Goal: Task Accomplishment & Management: Manage account settings

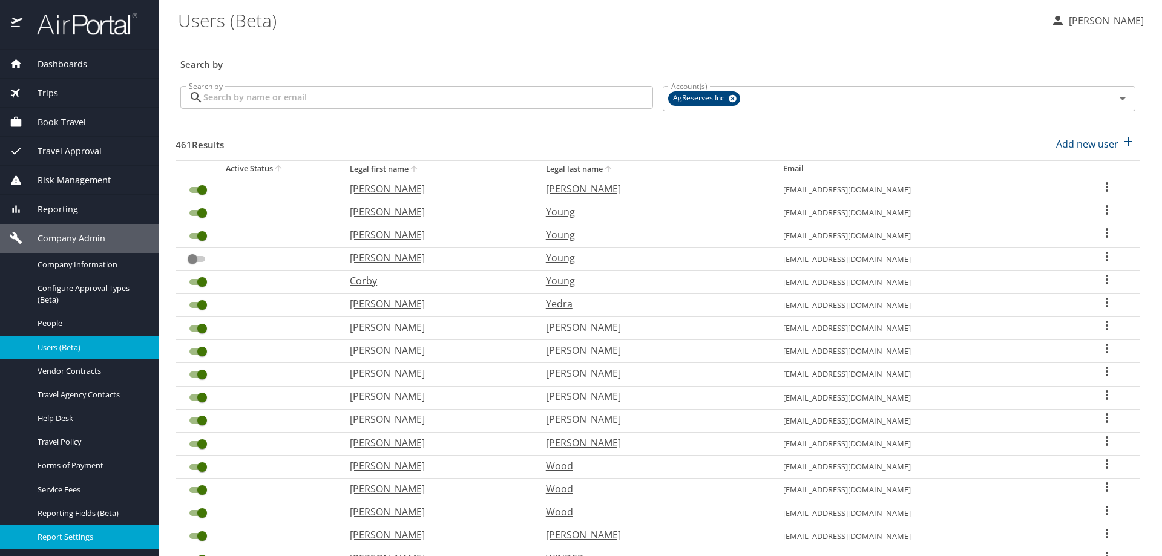
click at [68, 528] on link "Report Settings" at bounding box center [79, 537] width 159 height 24
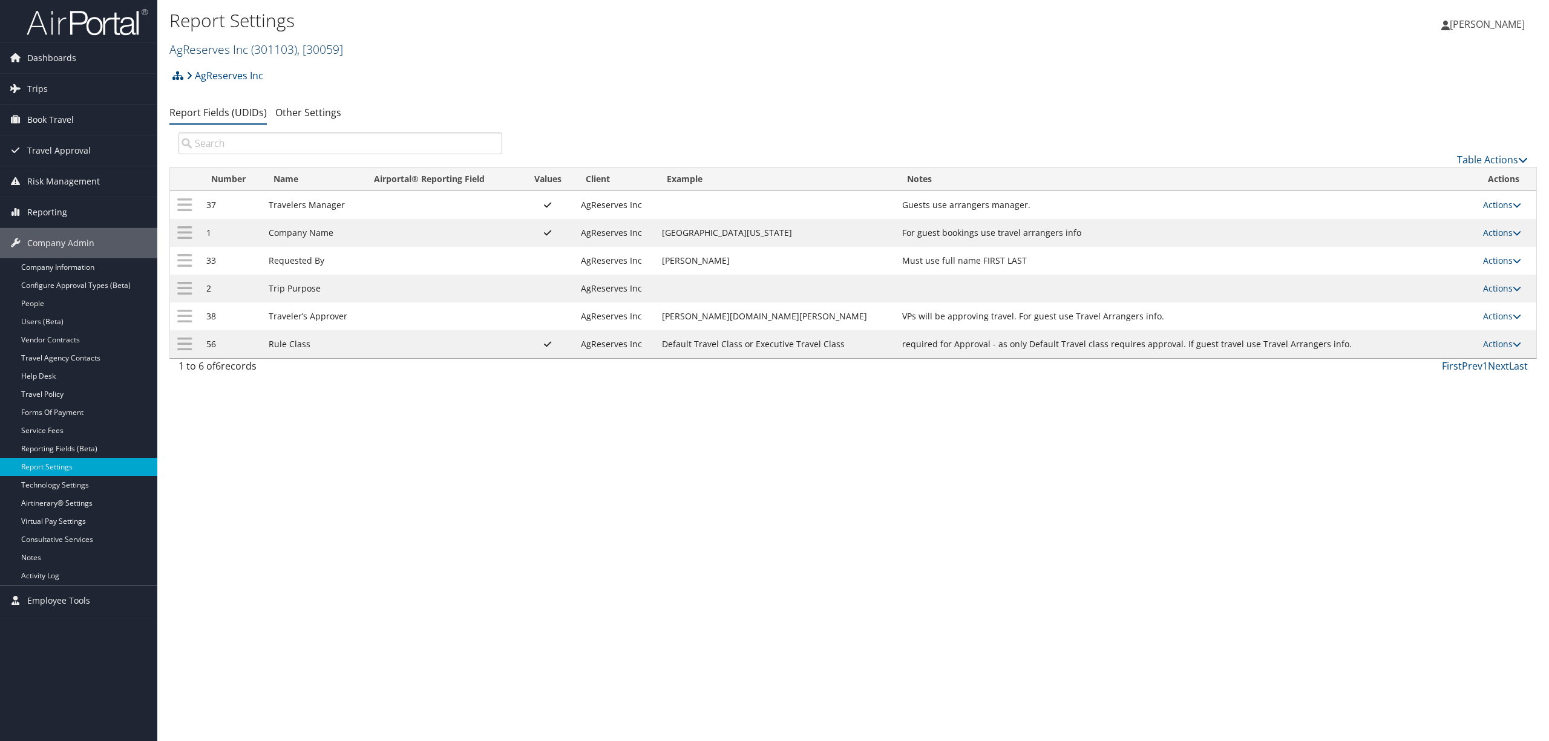
click at [243, 47] on link "AgReserves Inc ( 301103 ) , [ 30059 ]" at bounding box center [256, 49] width 174 height 16
click at [229, 119] on link "Pixar, [2692]" at bounding box center [249, 123] width 159 height 21
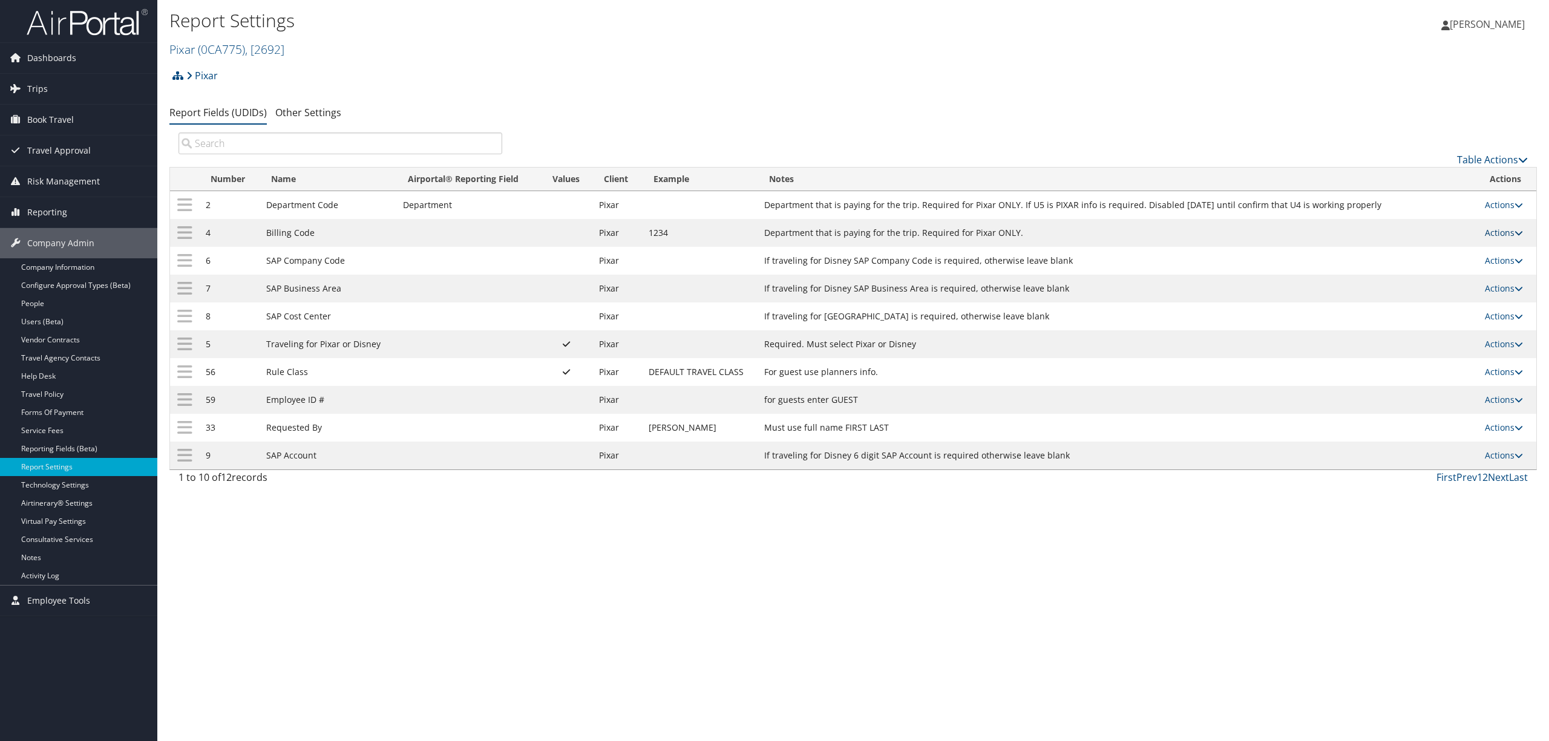
click at [1489, 231] on link "Actions" at bounding box center [1504, 232] width 38 height 11
click at [1425, 297] on link "Edit" at bounding box center [1456, 293] width 131 height 21
select select "2"
select select "both"
select select "trip"
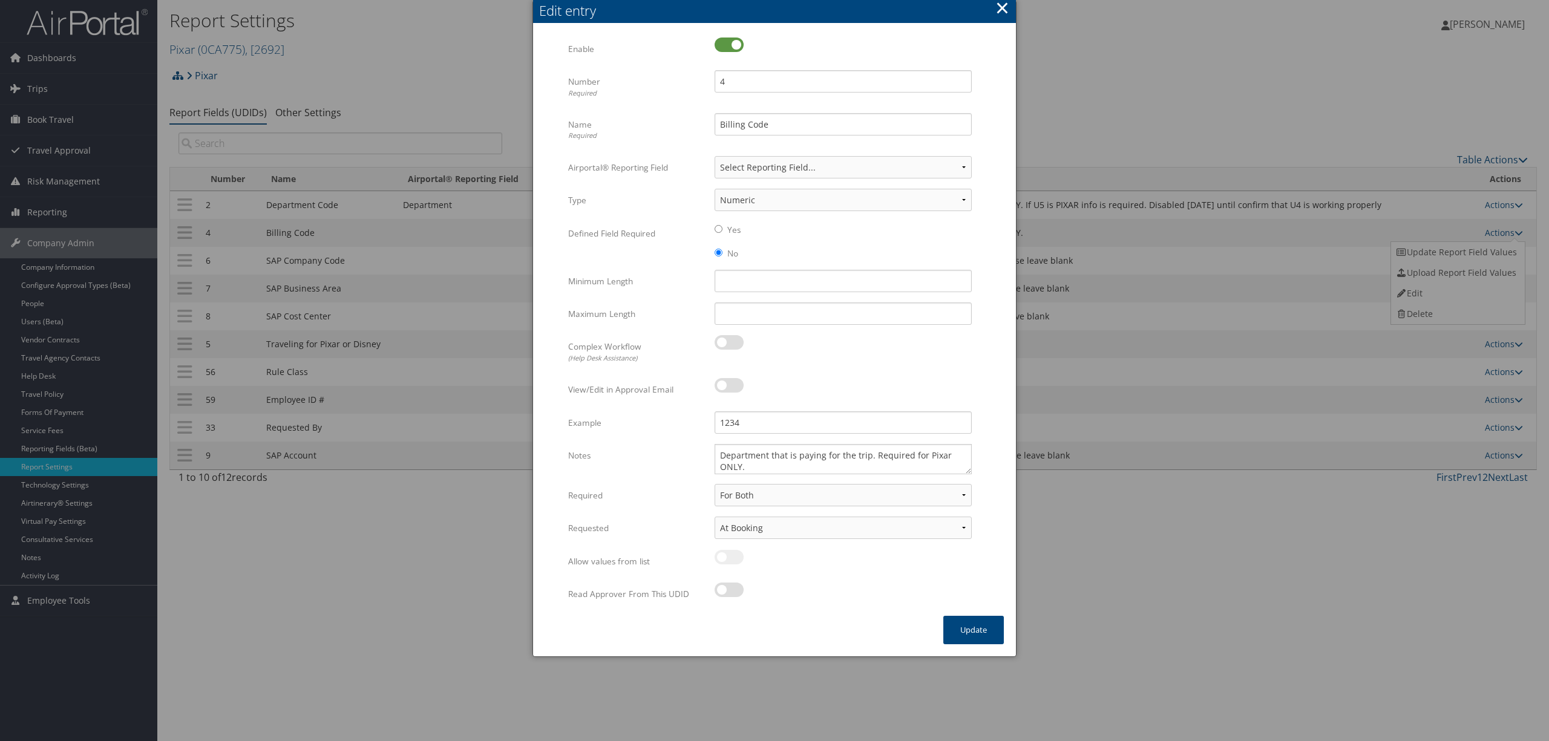
click at [1001, 7] on button "×" at bounding box center [1003, 8] width 14 height 24
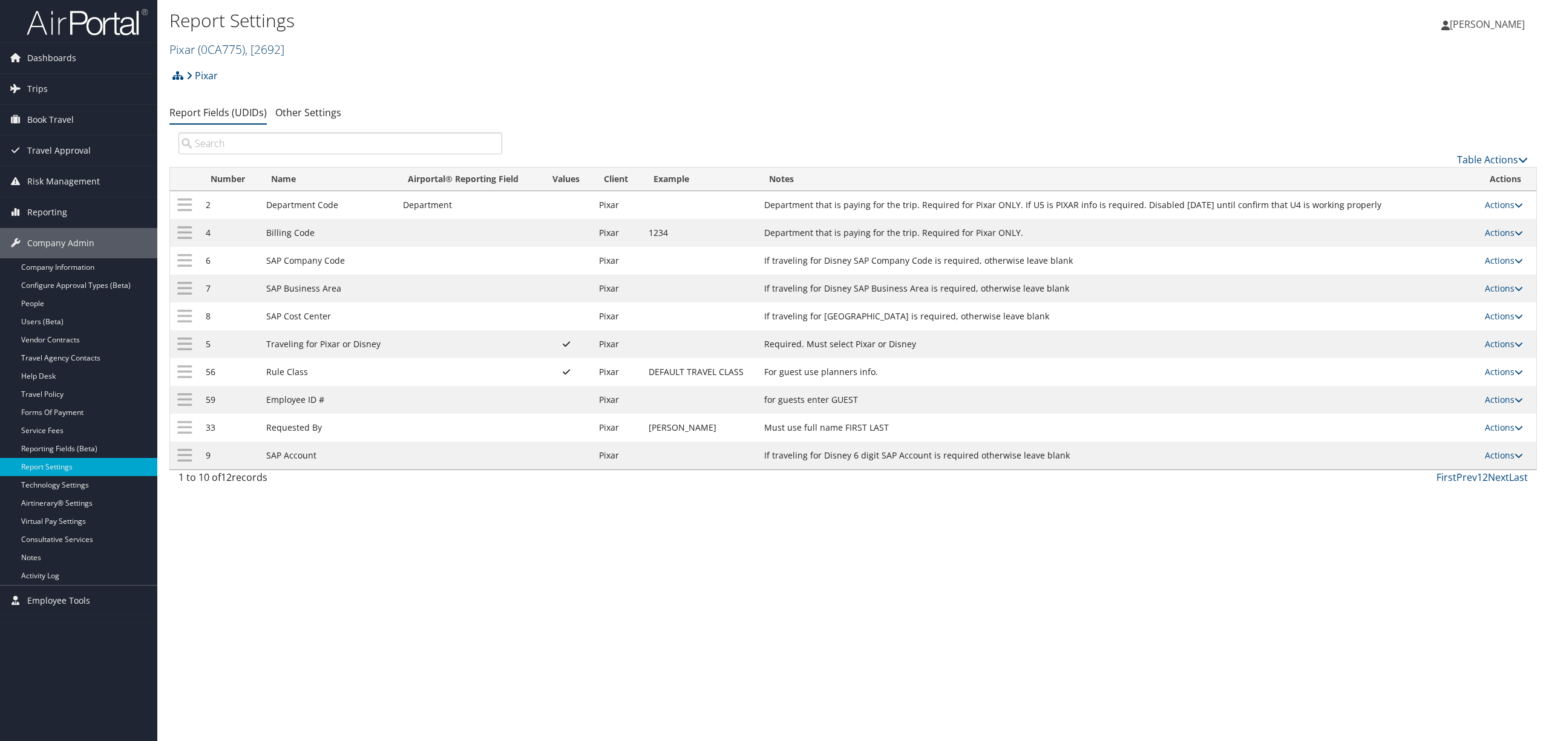
click at [229, 48] on span "( 0CA775 )" at bounding box center [221, 49] width 47 height 16
click at [242, 69] on input "search" at bounding box center [249, 72] width 159 height 22
click at [311, 165] on link "State of [US_STATE] ([GEOGRAPHIC_DATA]), [41874]" at bounding box center [249, 169] width 159 height 31
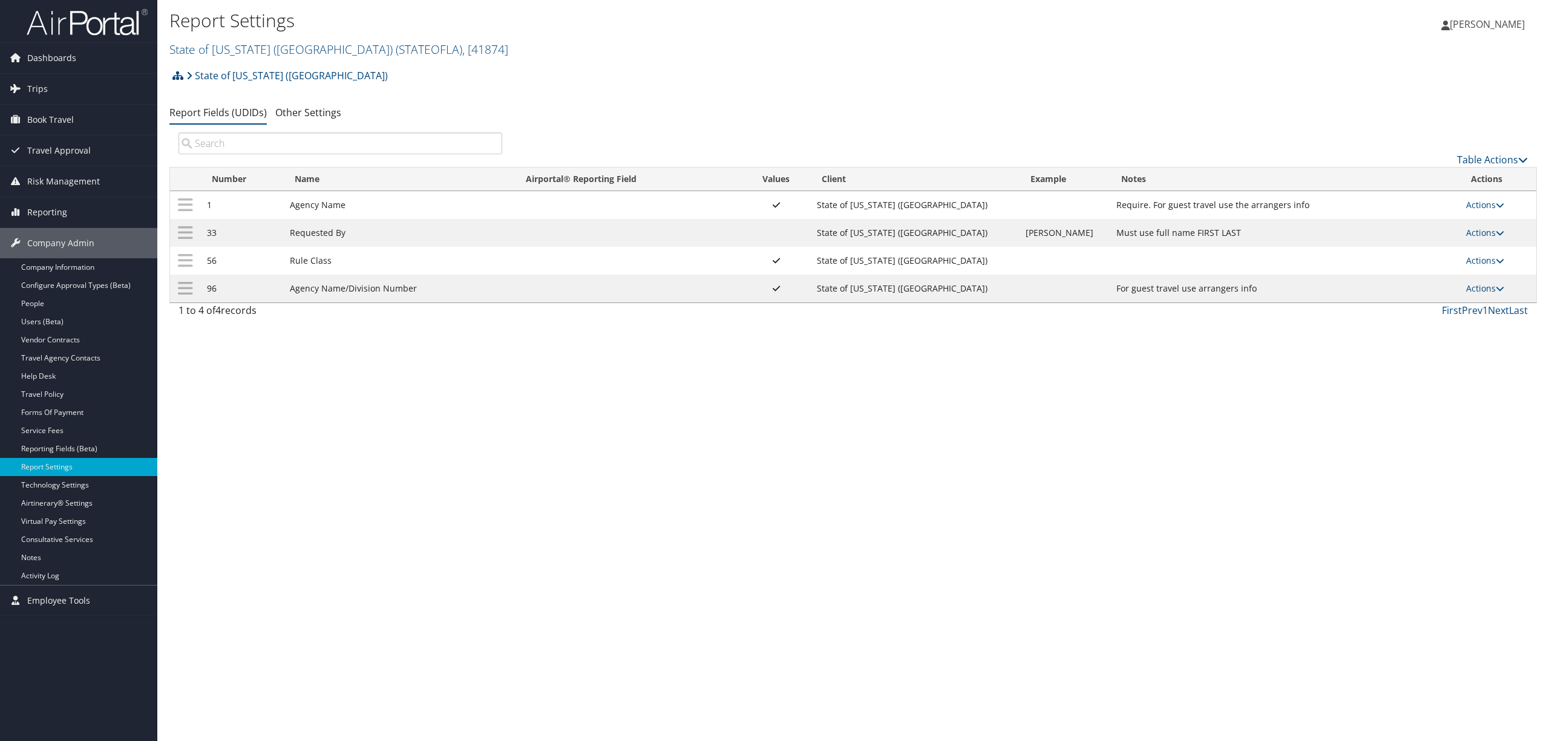
click at [1477, 199] on td "Actions Update Report Field Values Upload Report Field Values Edit Delete" at bounding box center [1498, 205] width 77 height 28
click at [1474, 203] on link "Actions" at bounding box center [1485, 204] width 38 height 11
click at [1408, 226] on link "Update Report Field Values" at bounding box center [1436, 224] width 131 height 21
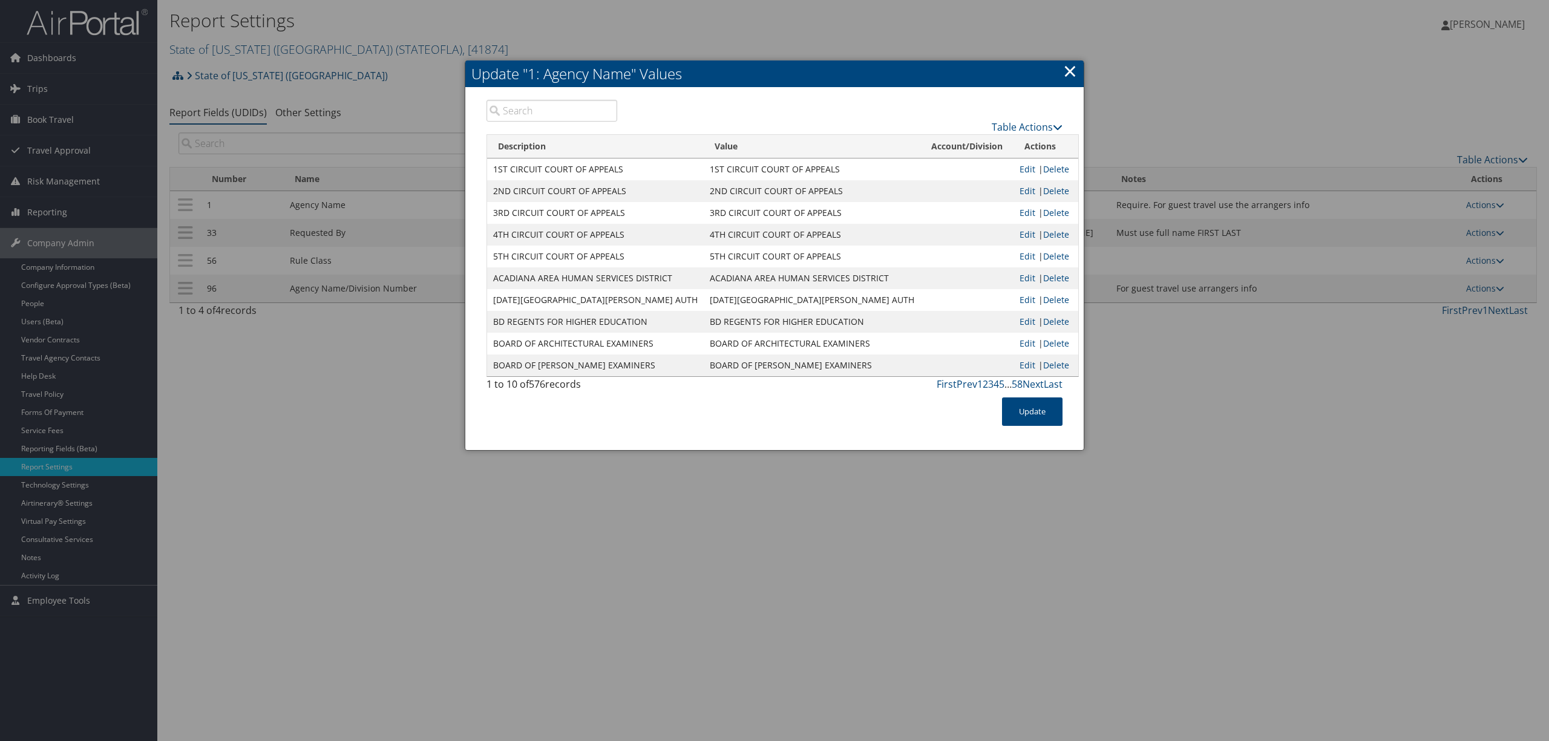
click at [558, 105] on input "search" at bounding box center [552, 111] width 131 height 22
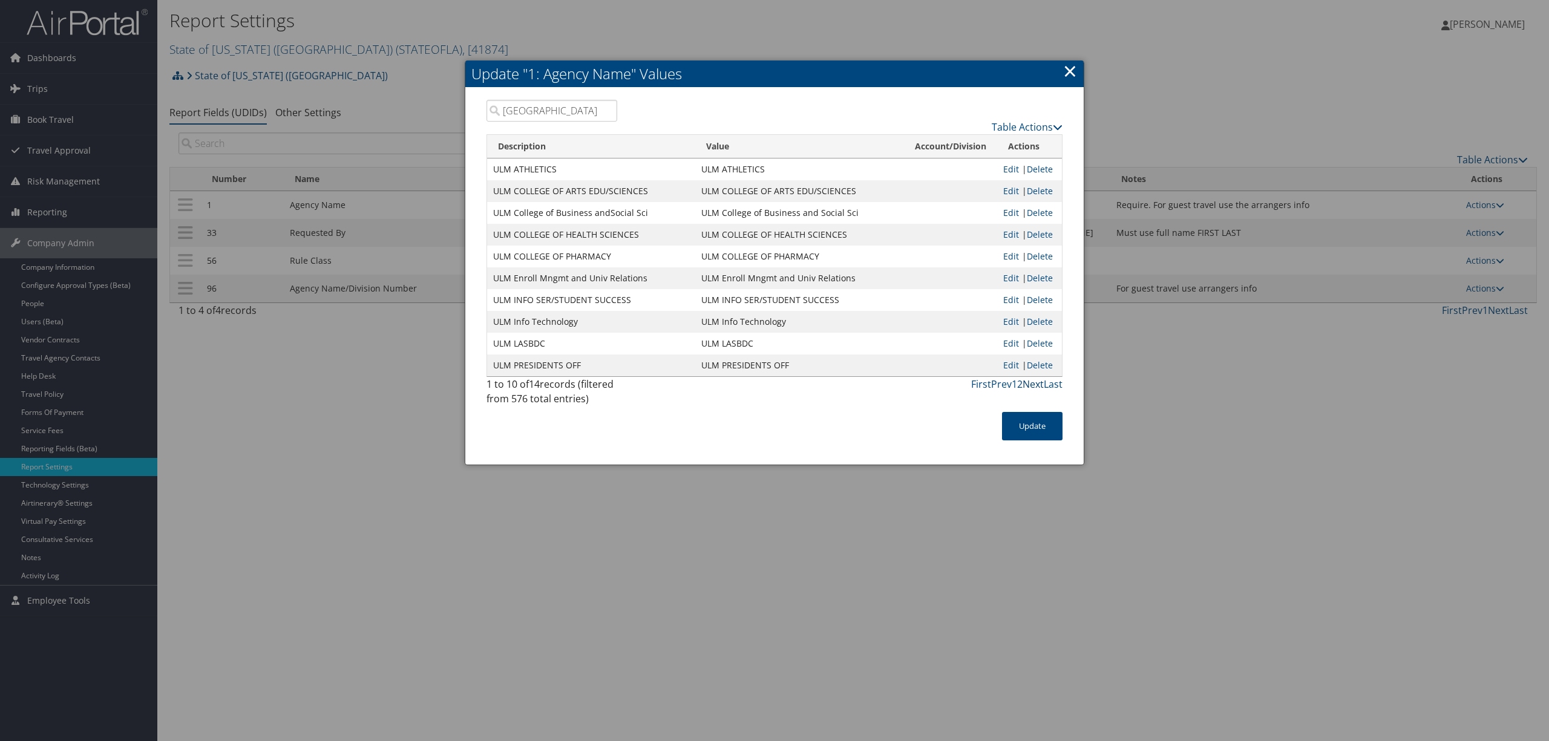
type input "[GEOGRAPHIC_DATA]"
click at [1034, 387] on link "Next" at bounding box center [1033, 384] width 21 height 13
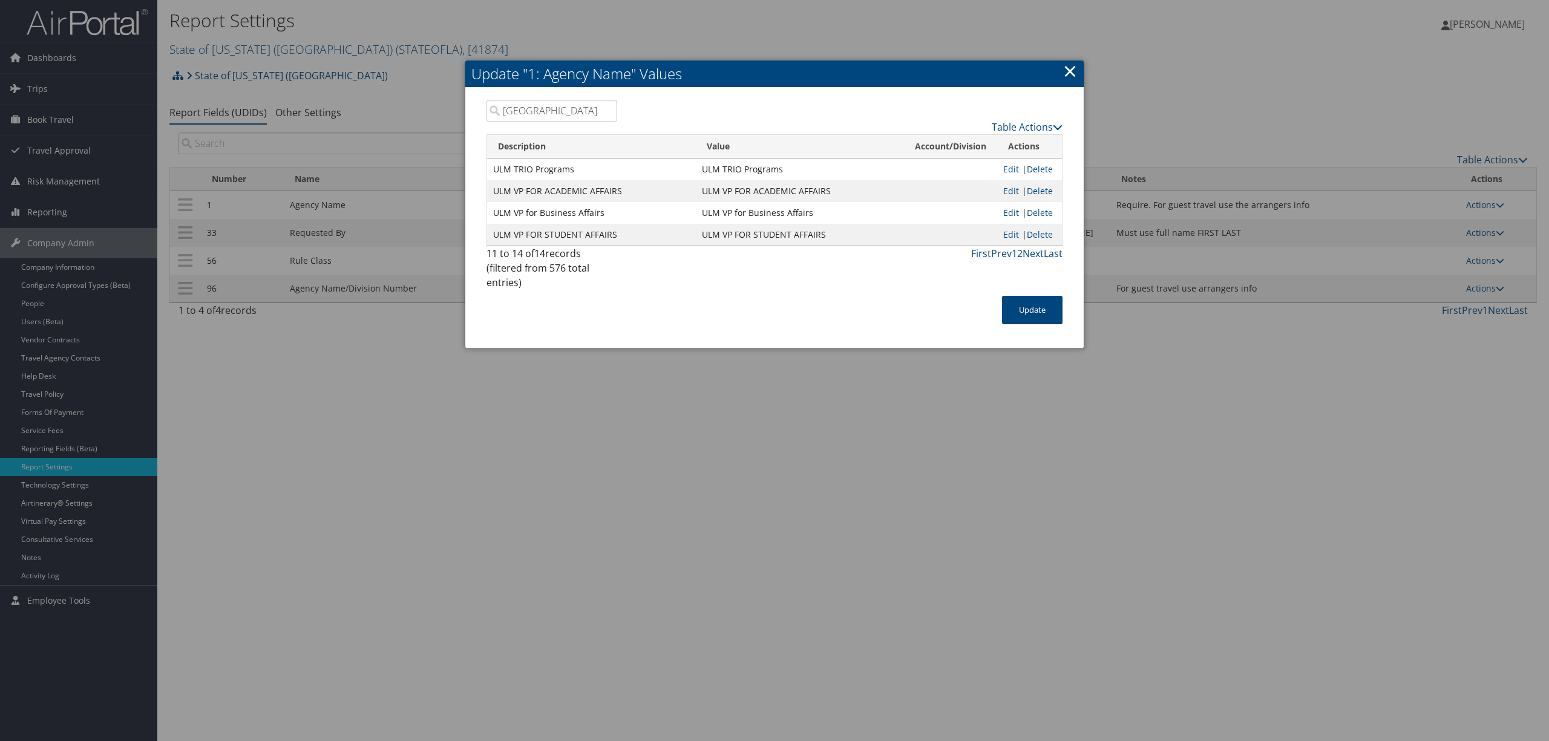
click at [1068, 70] on link "×" at bounding box center [1070, 71] width 14 height 24
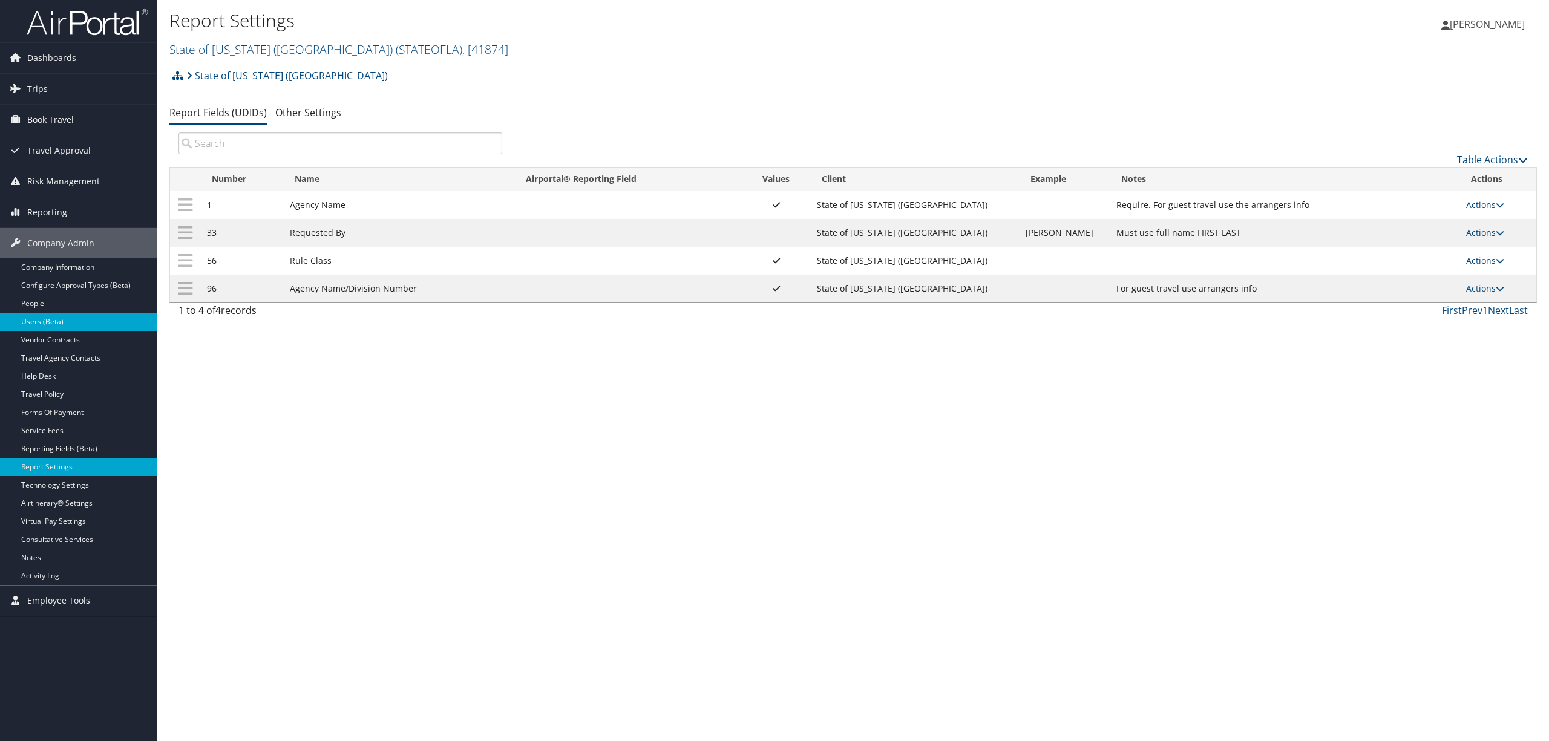
click at [67, 327] on link "Users (Beta)" at bounding box center [78, 322] width 157 height 18
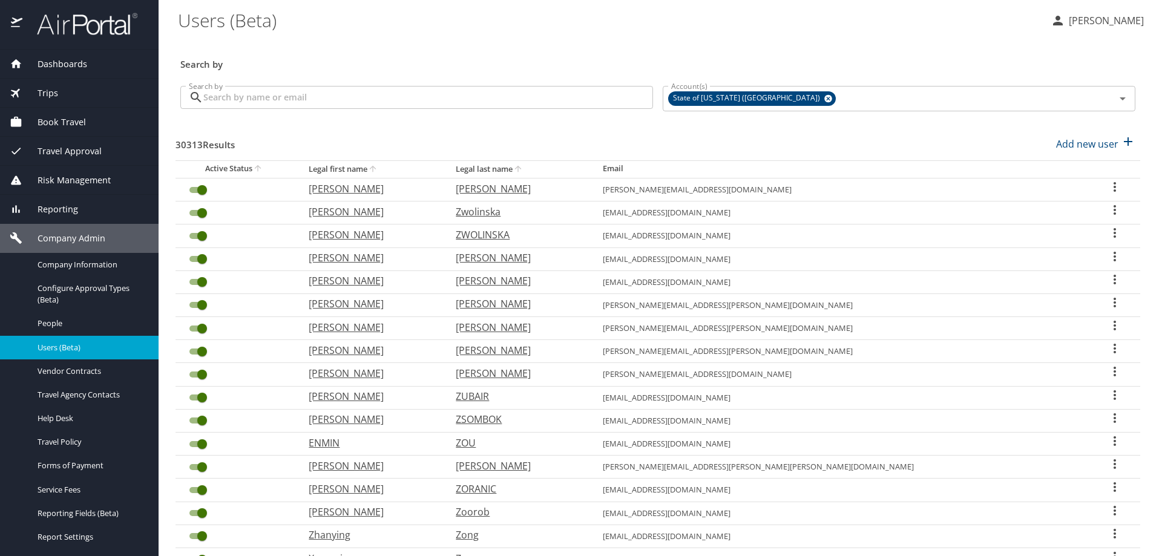
click at [217, 96] on input "Search by" at bounding box center [428, 97] width 450 height 23
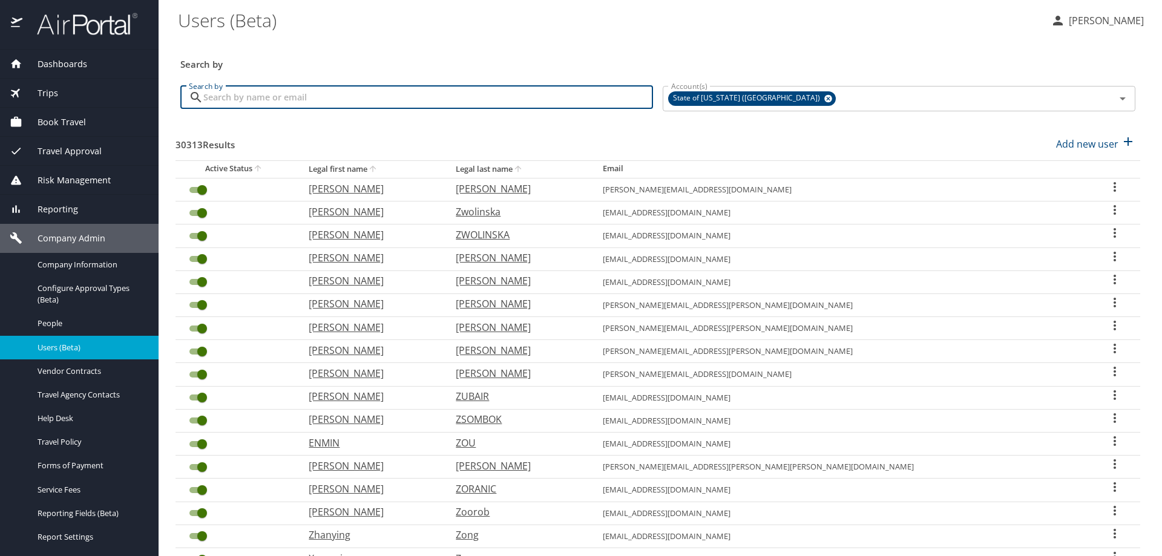
paste input "[PERSON_NAME][EMAIL_ADDRESS][DOMAIN_NAME]"
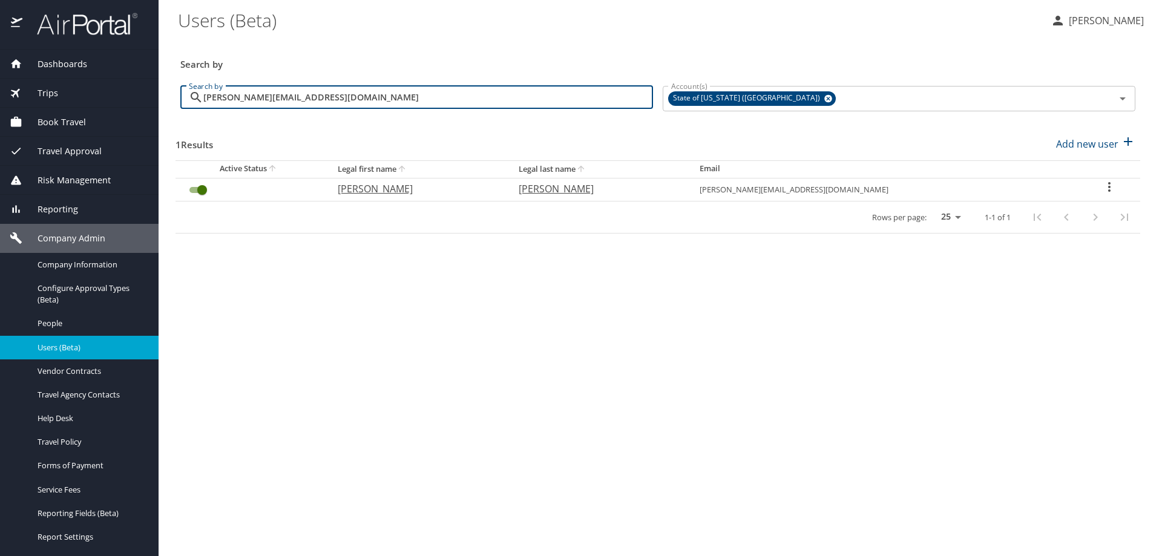
type input "[PERSON_NAME][EMAIL_ADDRESS][DOMAIN_NAME]"
click at [1102, 180] on icon "User Search Table" at bounding box center [1109, 187] width 15 height 15
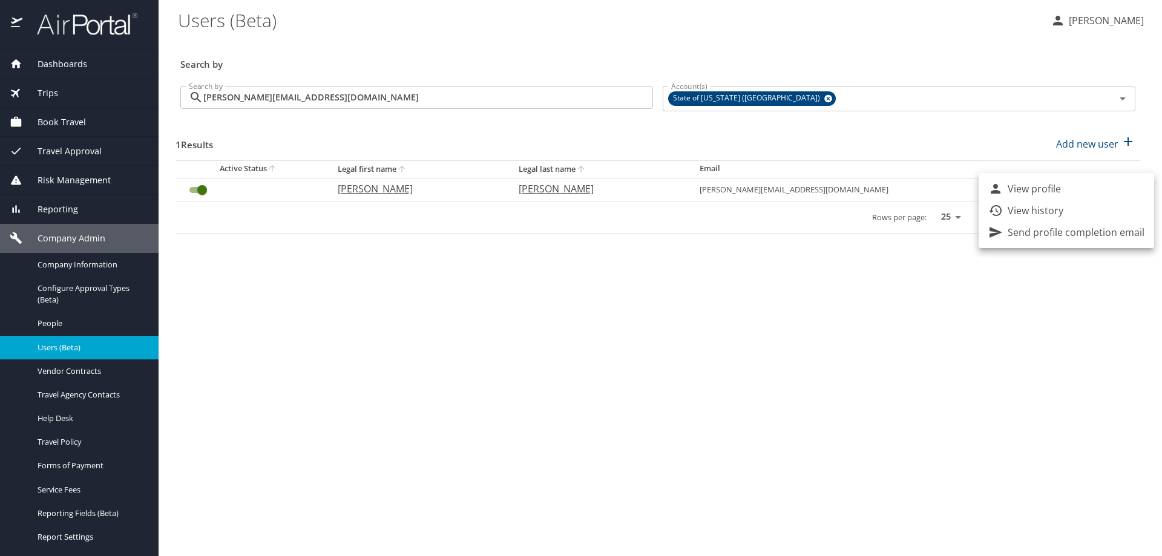
click at [1049, 189] on p "View profile" at bounding box center [1034, 189] width 53 height 15
select select "US"
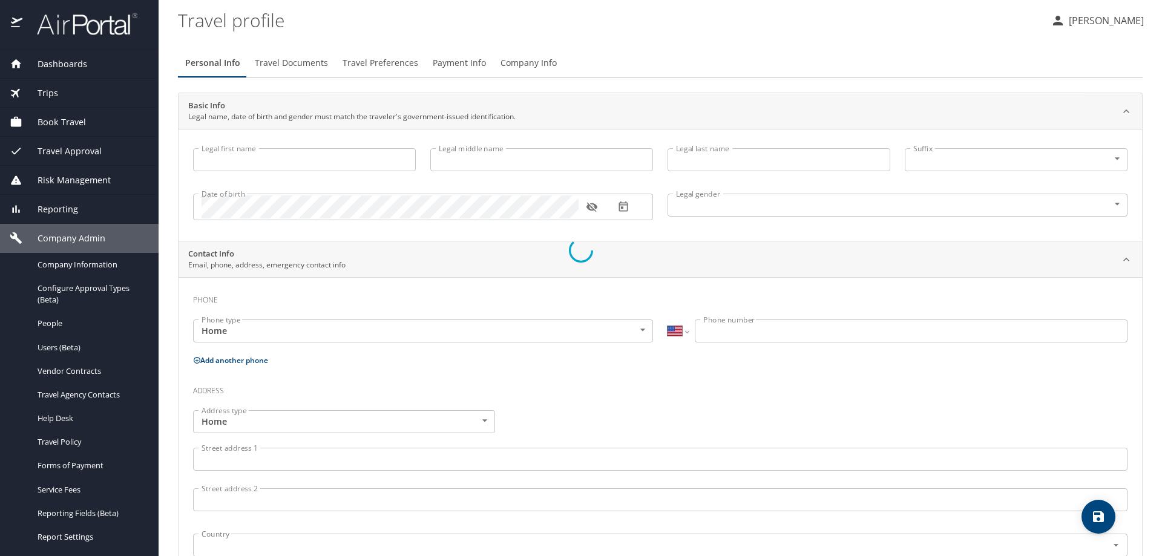
select select "NL"
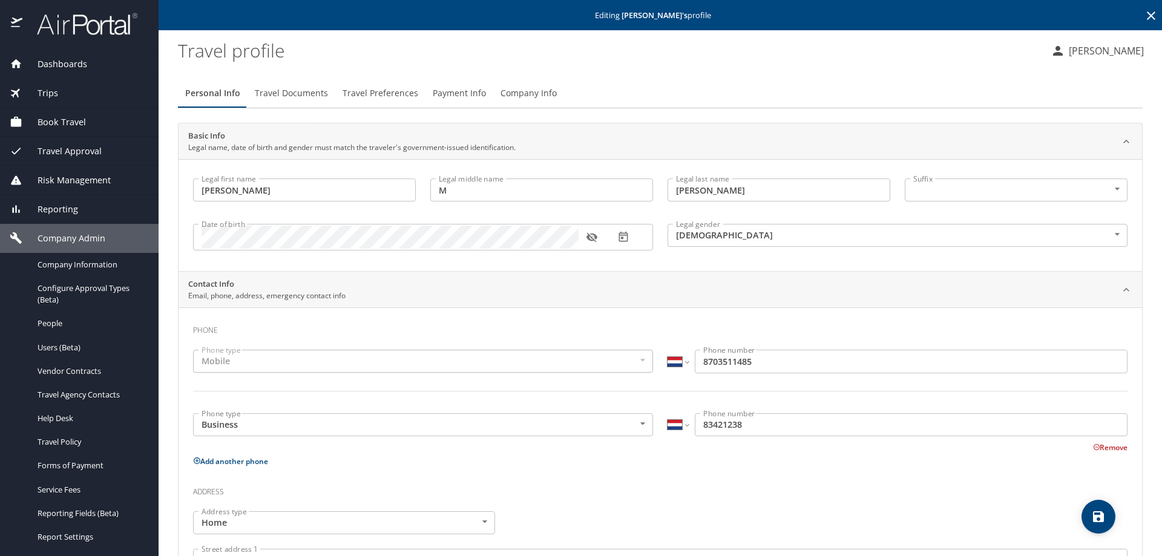
type input "John"
type input "M"
type input "Pratte"
type input "Male"
click at [534, 92] on span "Company Info" at bounding box center [529, 93] width 56 height 15
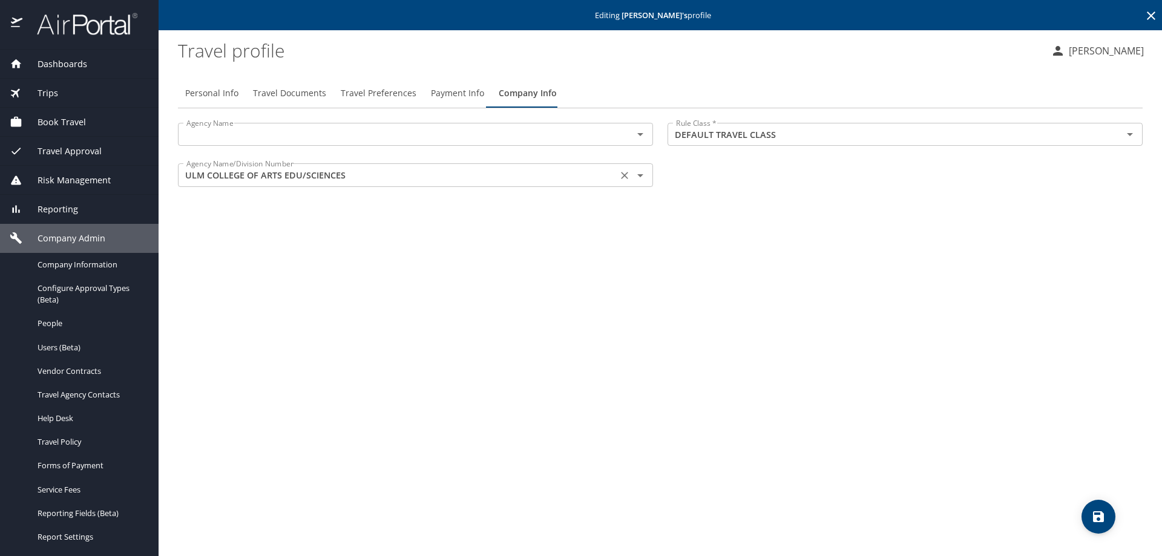
click at [359, 173] on input "ULM COLLEGE OF ARTS EDU/SCIENCES" at bounding box center [398, 175] width 432 height 16
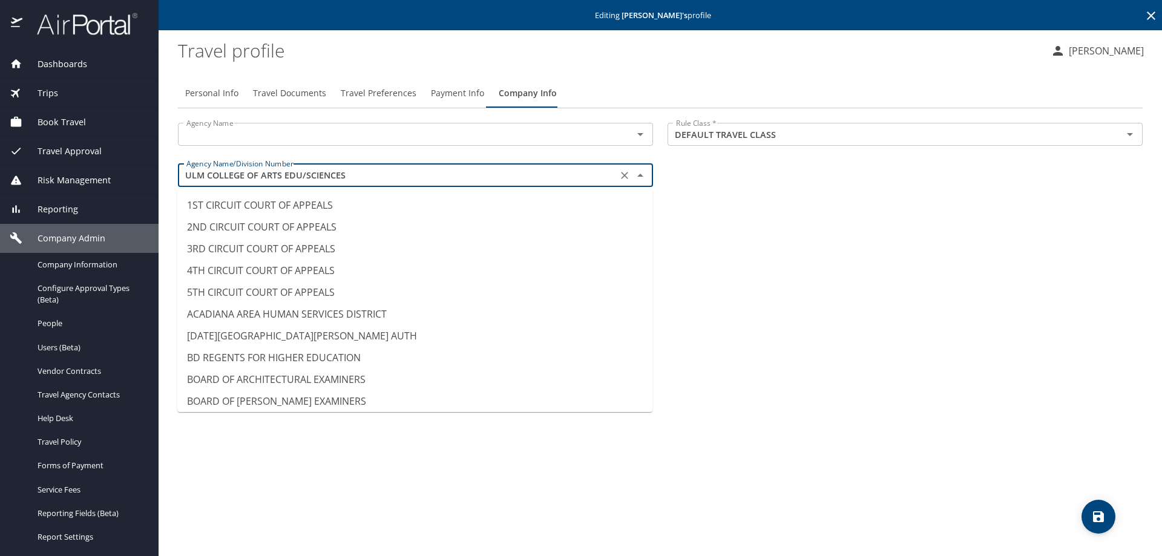
scroll to position [11267, 0]
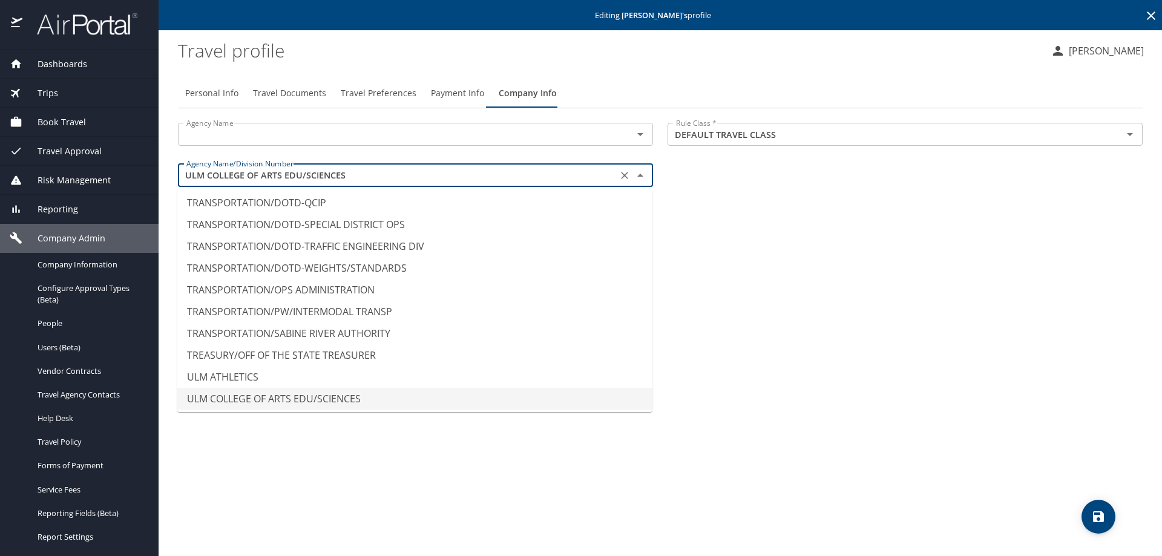
click at [201, 131] on input "text" at bounding box center [398, 134] width 432 height 16
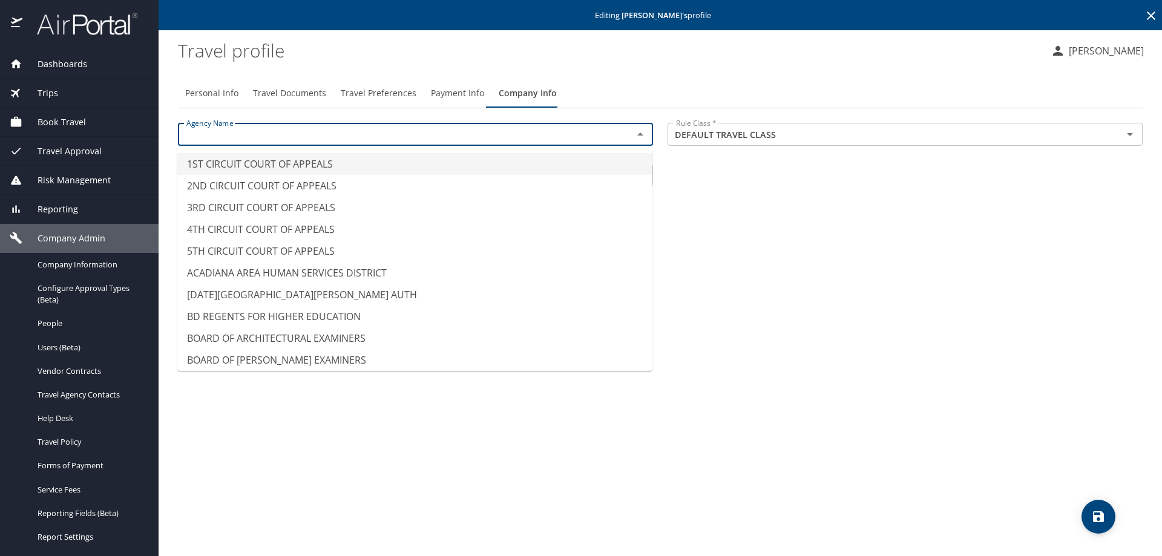
paste input "ULM COLLEGE OF ARTS EDU/SCIENCES"
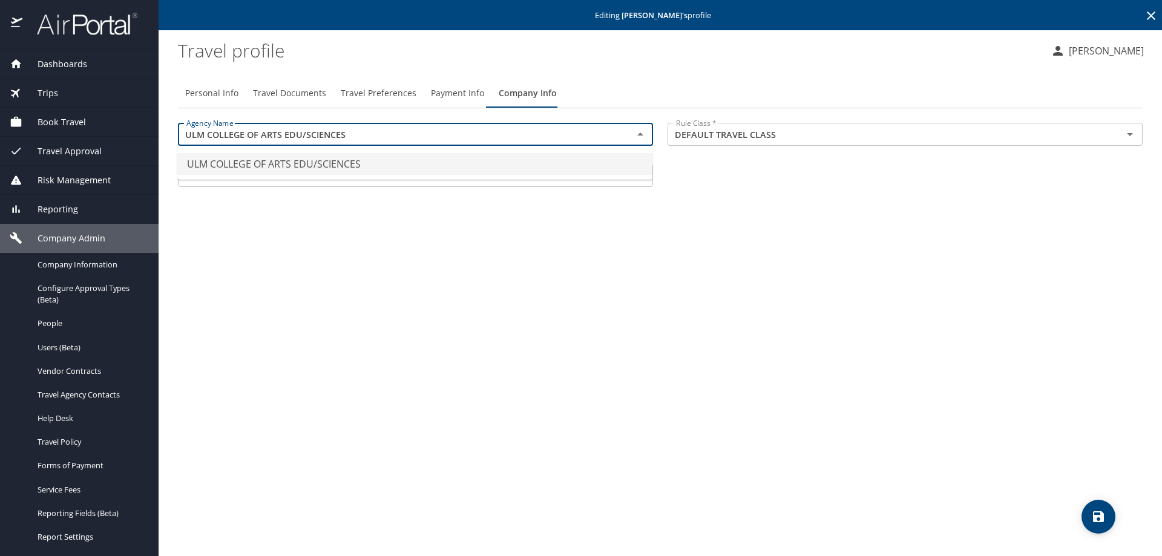
type input "ULM COLLEGE OF ARTS EDU/SCIENCES"
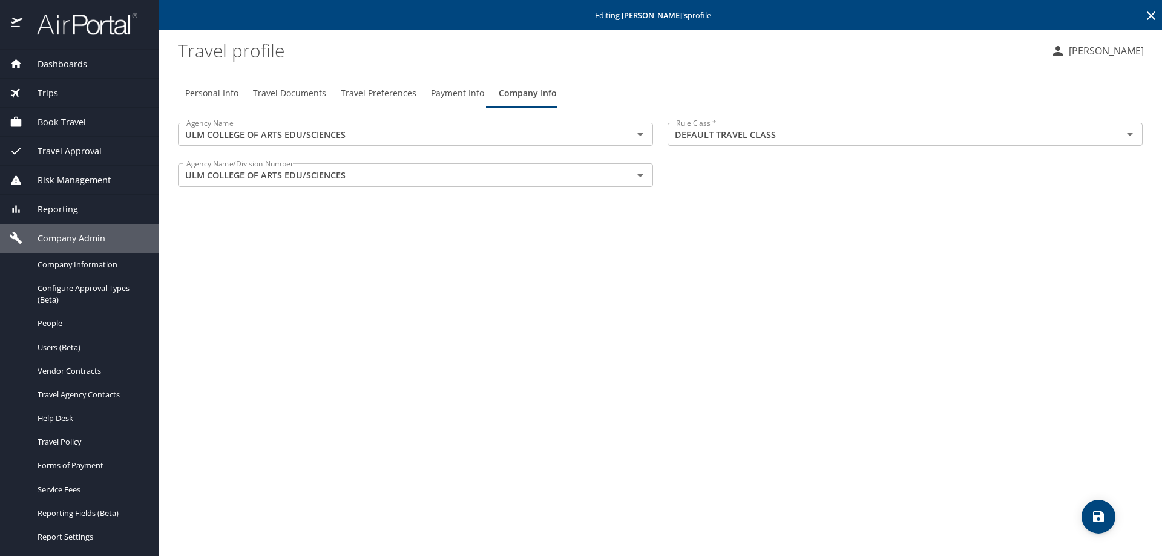
click at [337, 241] on div "Personal Info Travel Documents Travel Preferences Payment Info Company Info Age…" at bounding box center [660, 312] width 965 height 487
click at [1091, 517] on span "save" at bounding box center [1099, 517] width 34 height 15
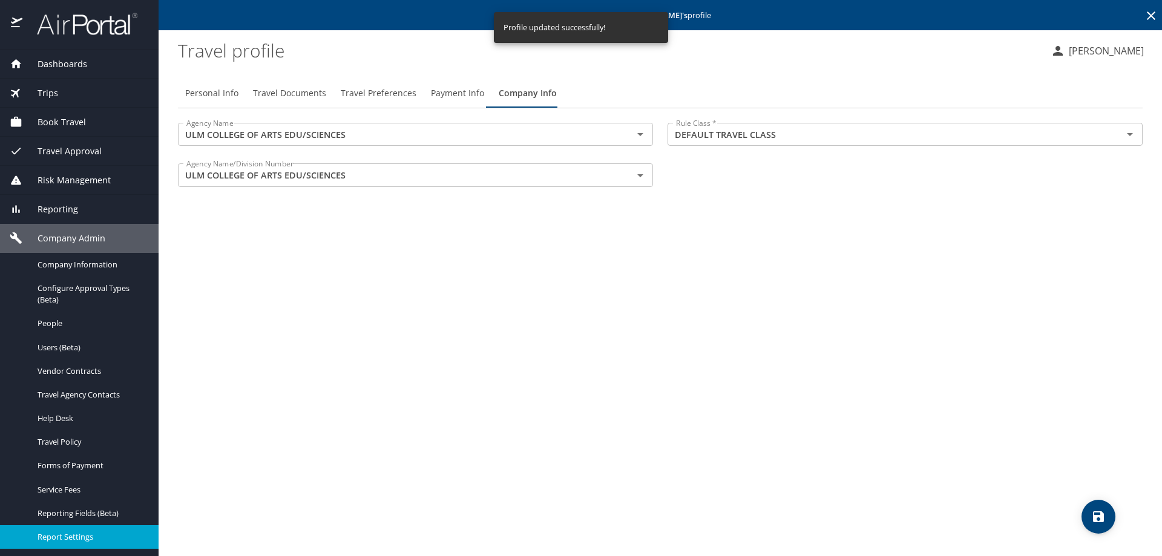
click at [73, 535] on span "Report Settings" at bounding box center [91, 536] width 107 height 11
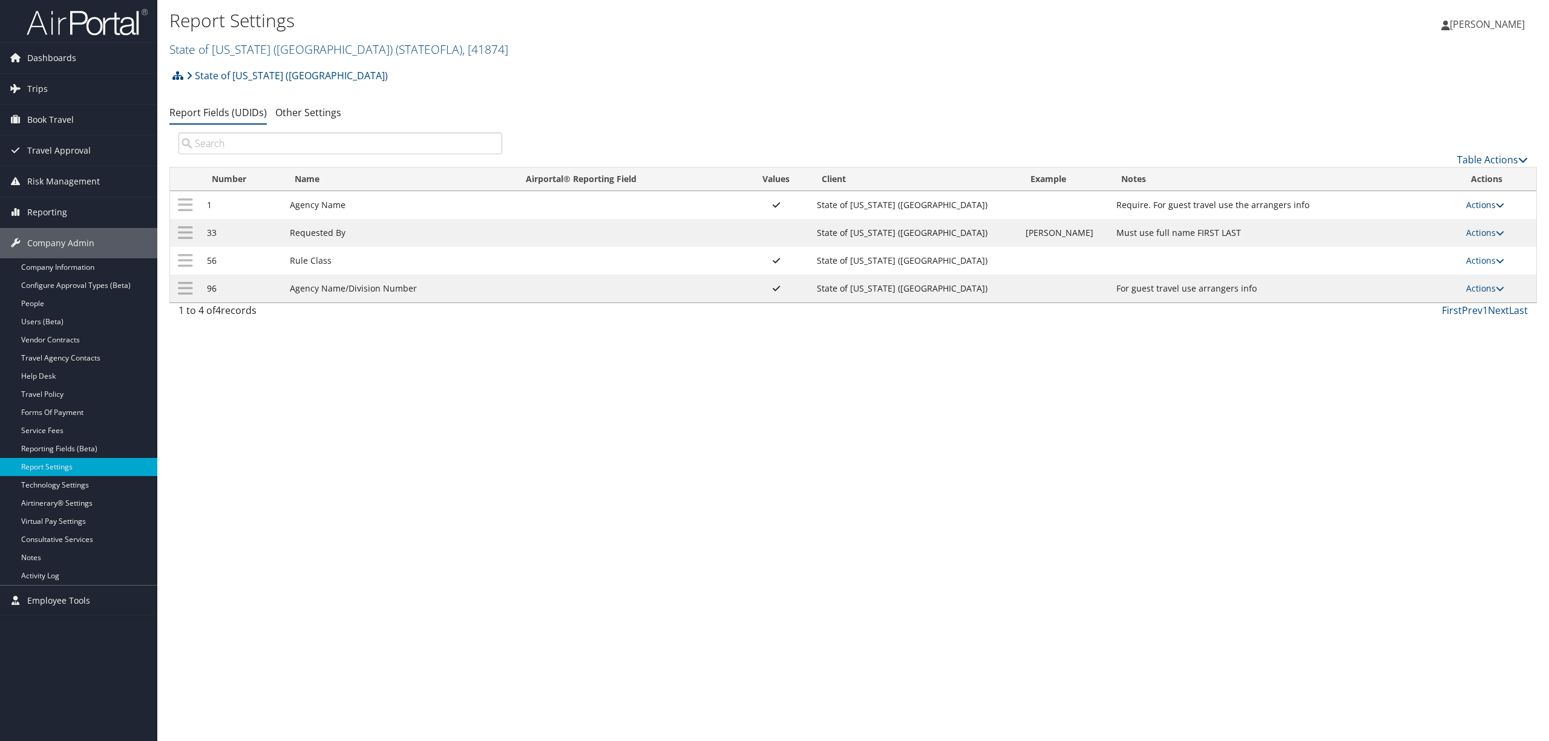
click at [1479, 203] on link "Actions" at bounding box center [1485, 204] width 38 height 11
click at [1417, 255] on link "Edit" at bounding box center [1436, 265] width 131 height 21
select select "both"
select select "profiled"
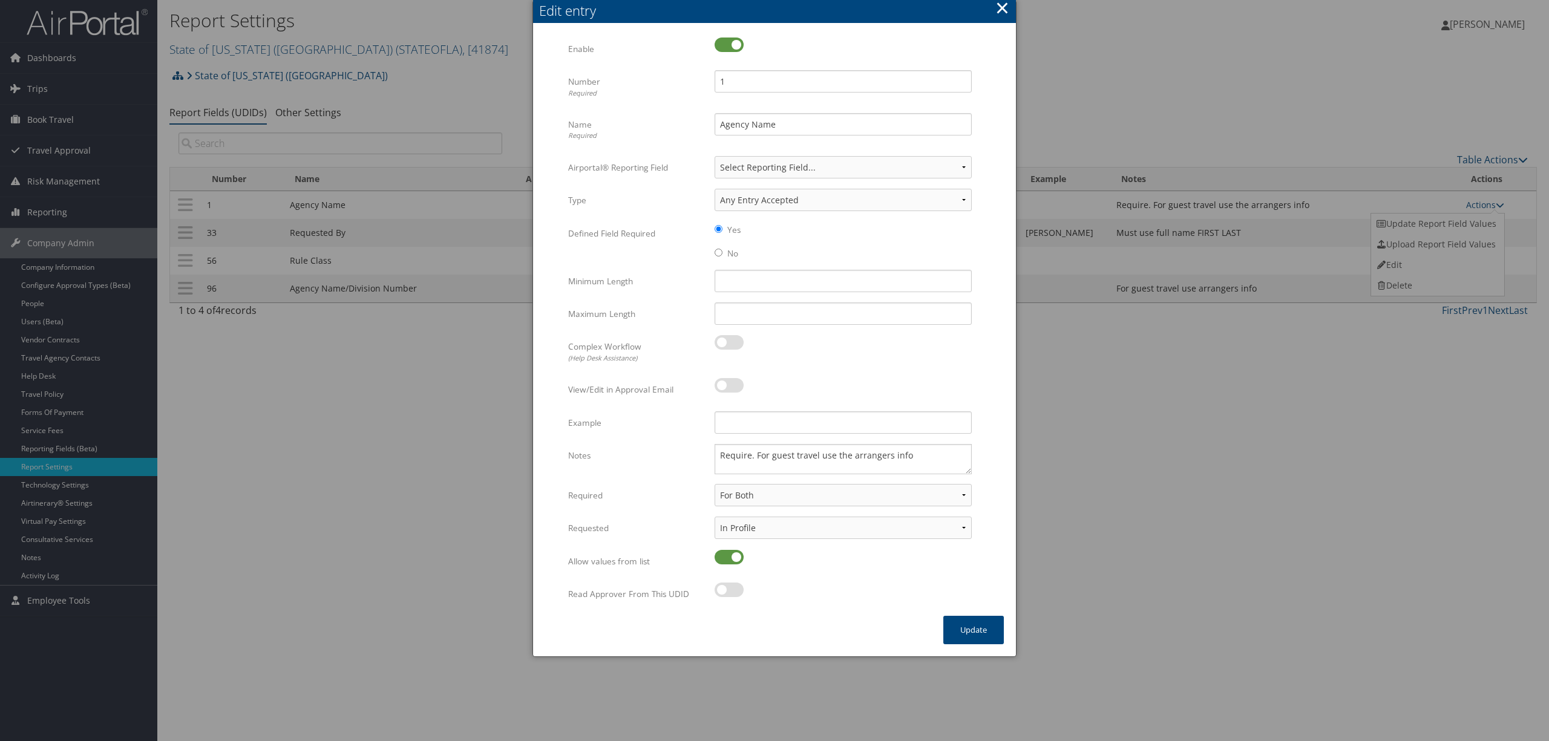
drag, startPoint x: 1005, startPoint y: 10, endPoint x: 1149, endPoint y: 64, distance: 153.6
click at [1005, 15] on button "×" at bounding box center [1003, 8] width 14 height 24
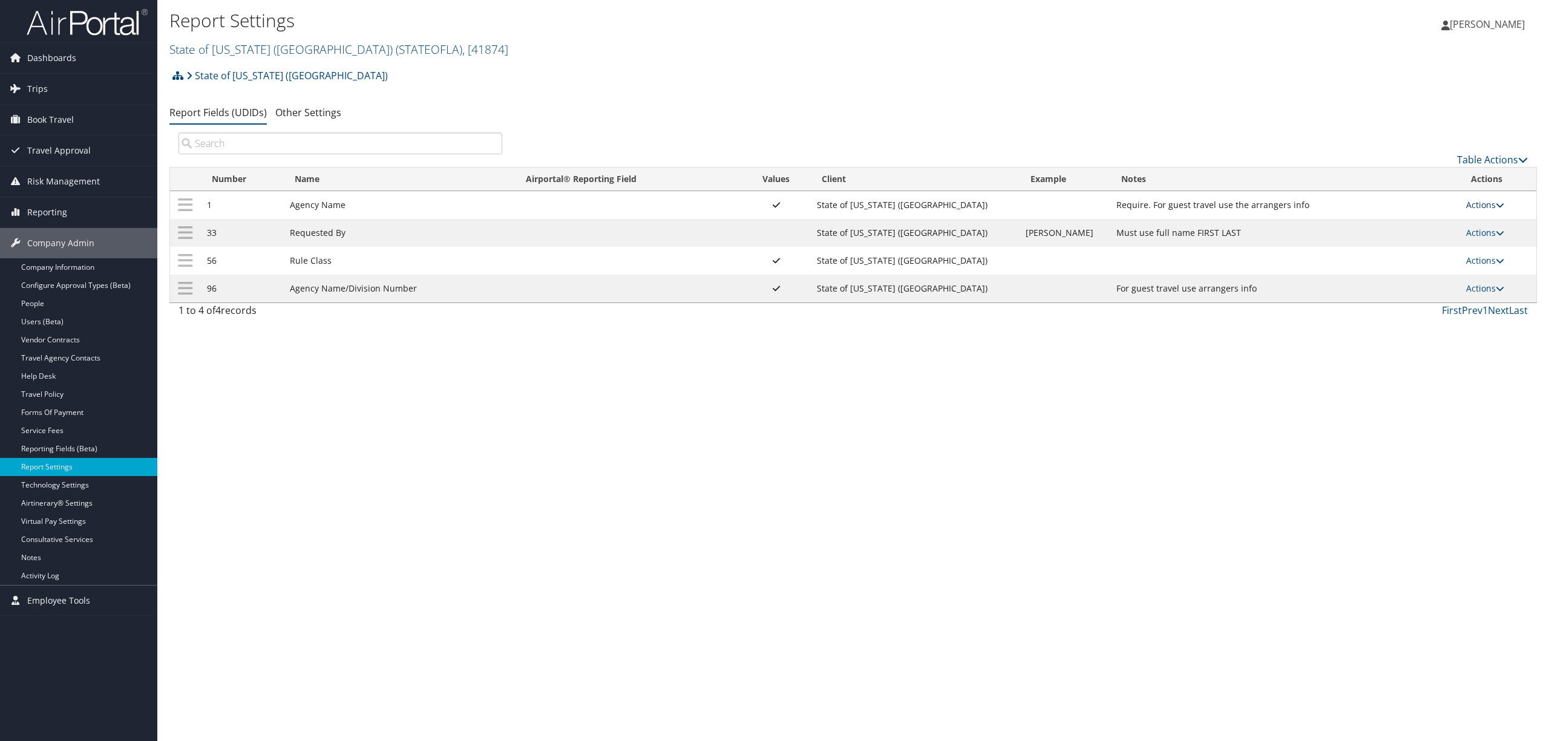
click at [1474, 202] on link "Actions" at bounding box center [1485, 204] width 38 height 11
click at [1462, 223] on link "Update Report Field Values" at bounding box center [1436, 224] width 131 height 21
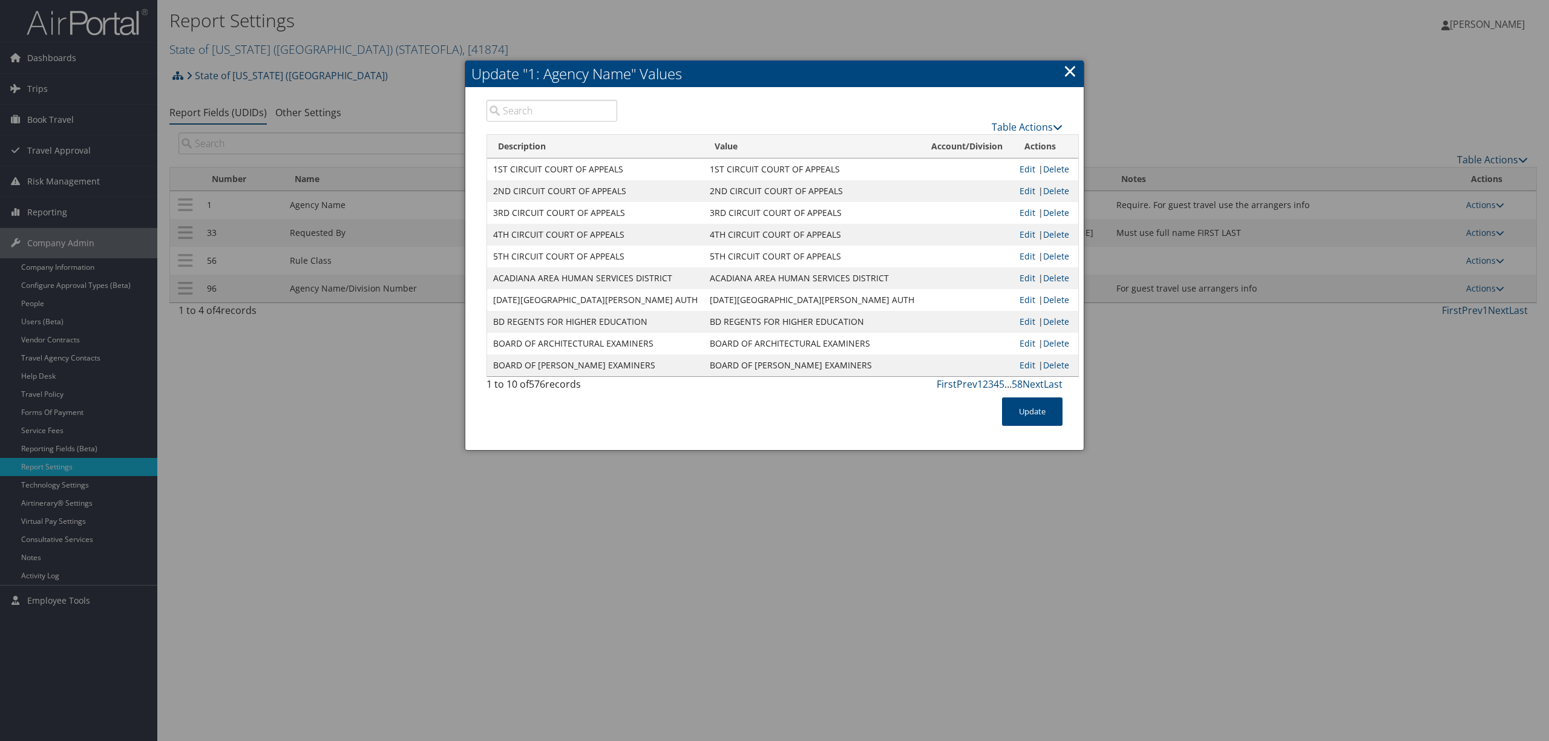
click at [513, 115] on input "search" at bounding box center [552, 111] width 131 height 22
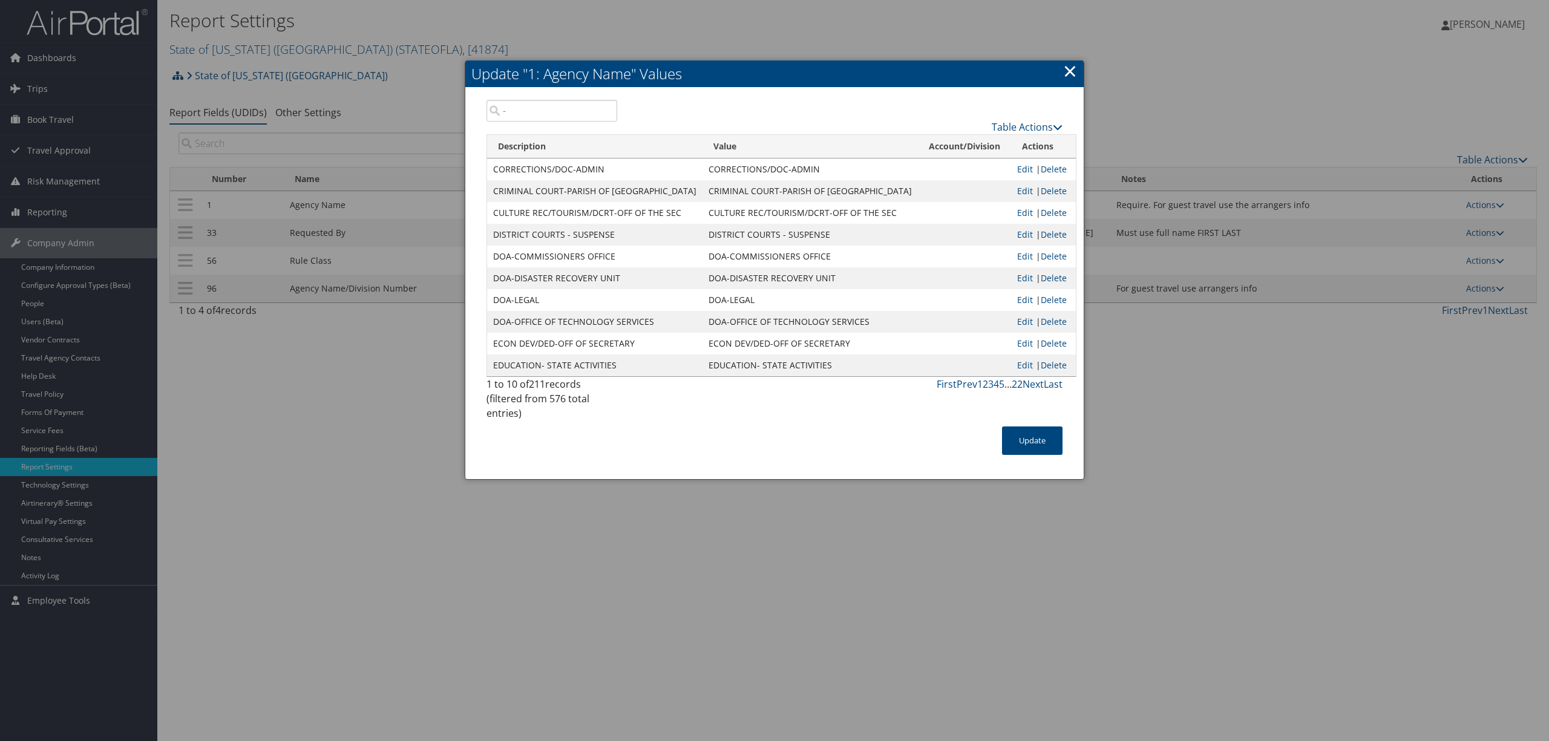
type input "-"
drag, startPoint x: 1070, startPoint y: 74, endPoint x: 1063, endPoint y: 76, distance: 7.5
click at [1070, 73] on link "×" at bounding box center [1070, 71] width 14 height 24
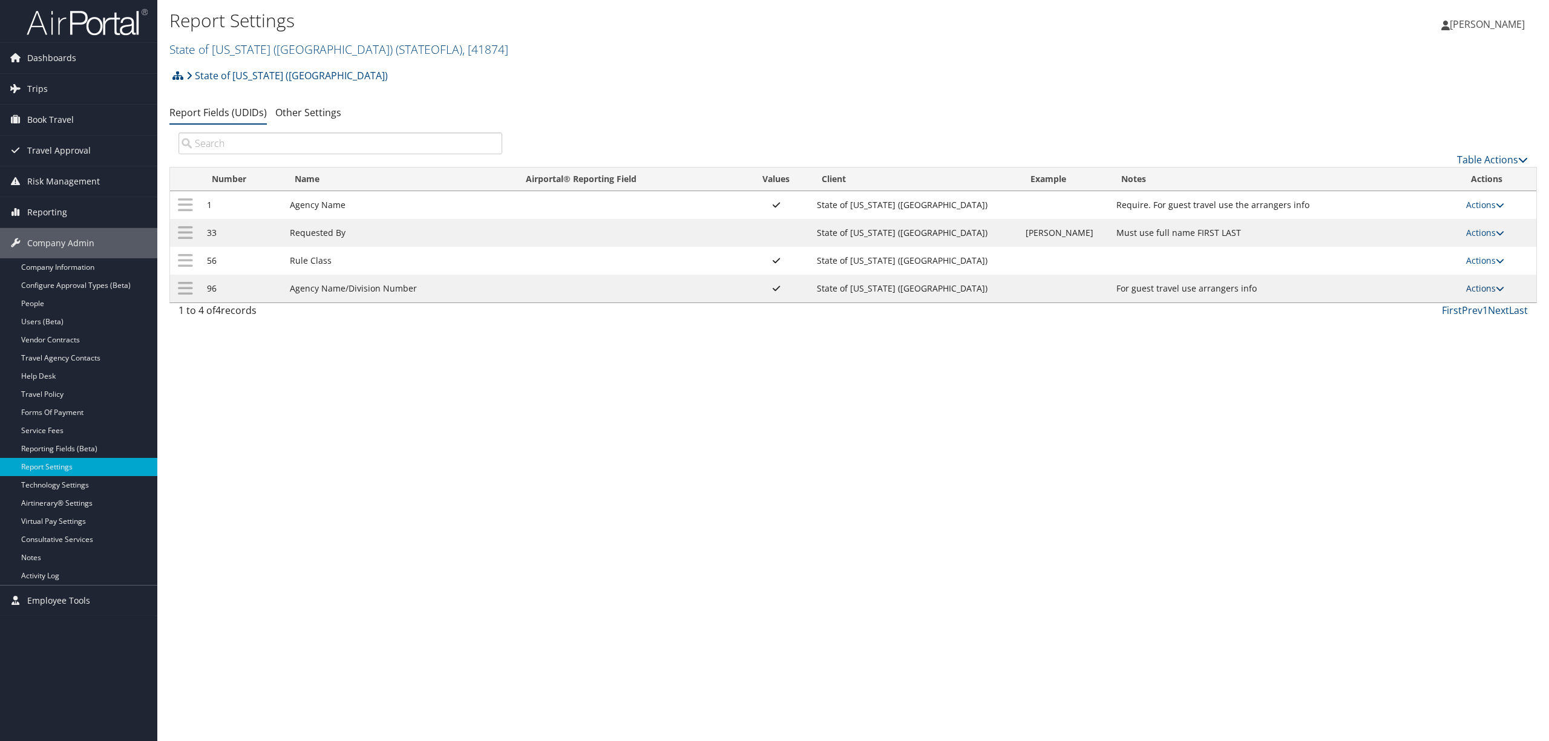
click at [1480, 289] on link "Actions" at bounding box center [1485, 288] width 38 height 11
click at [1410, 311] on link "Update Report Field Values" at bounding box center [1436, 308] width 131 height 21
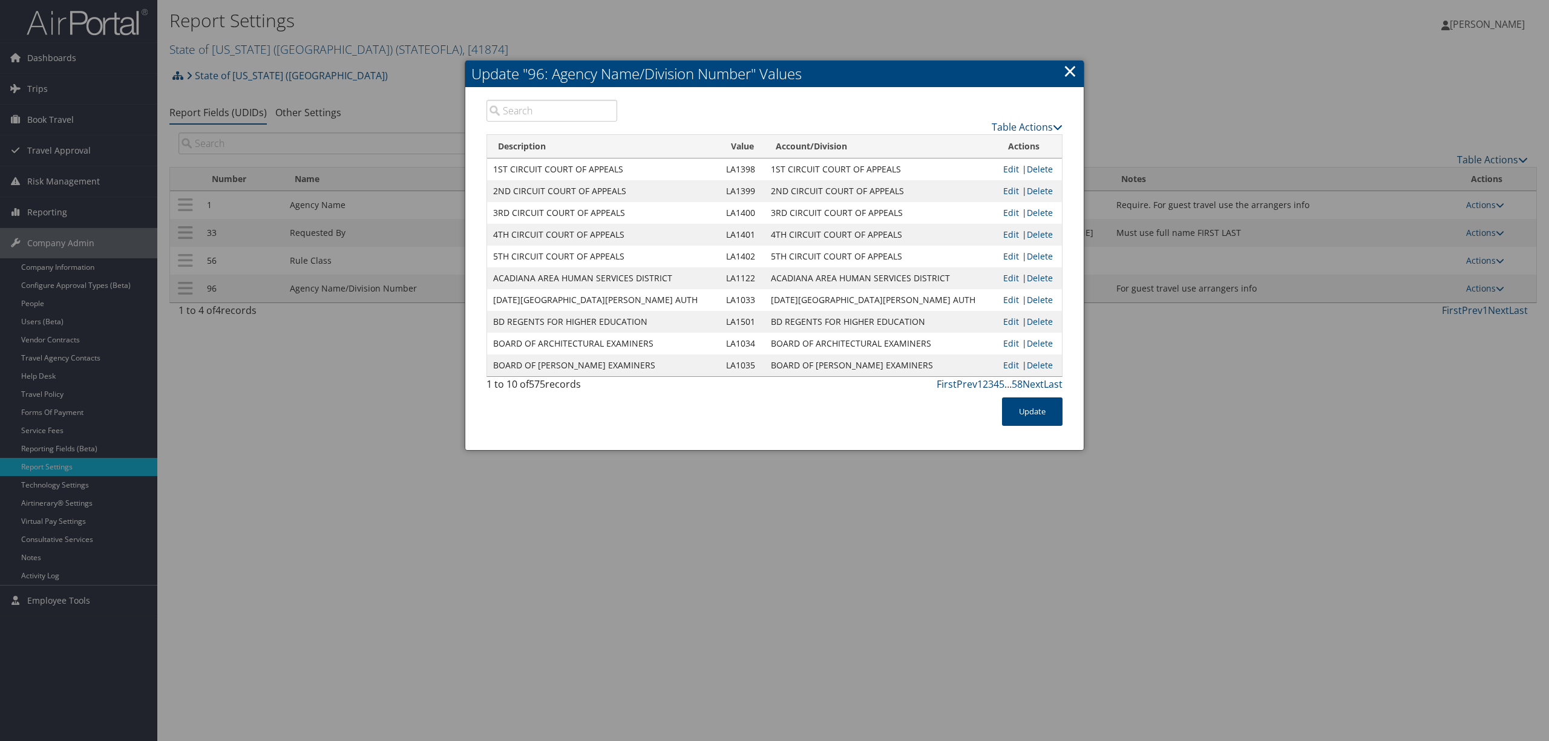
click at [522, 110] on input "search" at bounding box center [552, 111] width 131 height 22
type input "-"
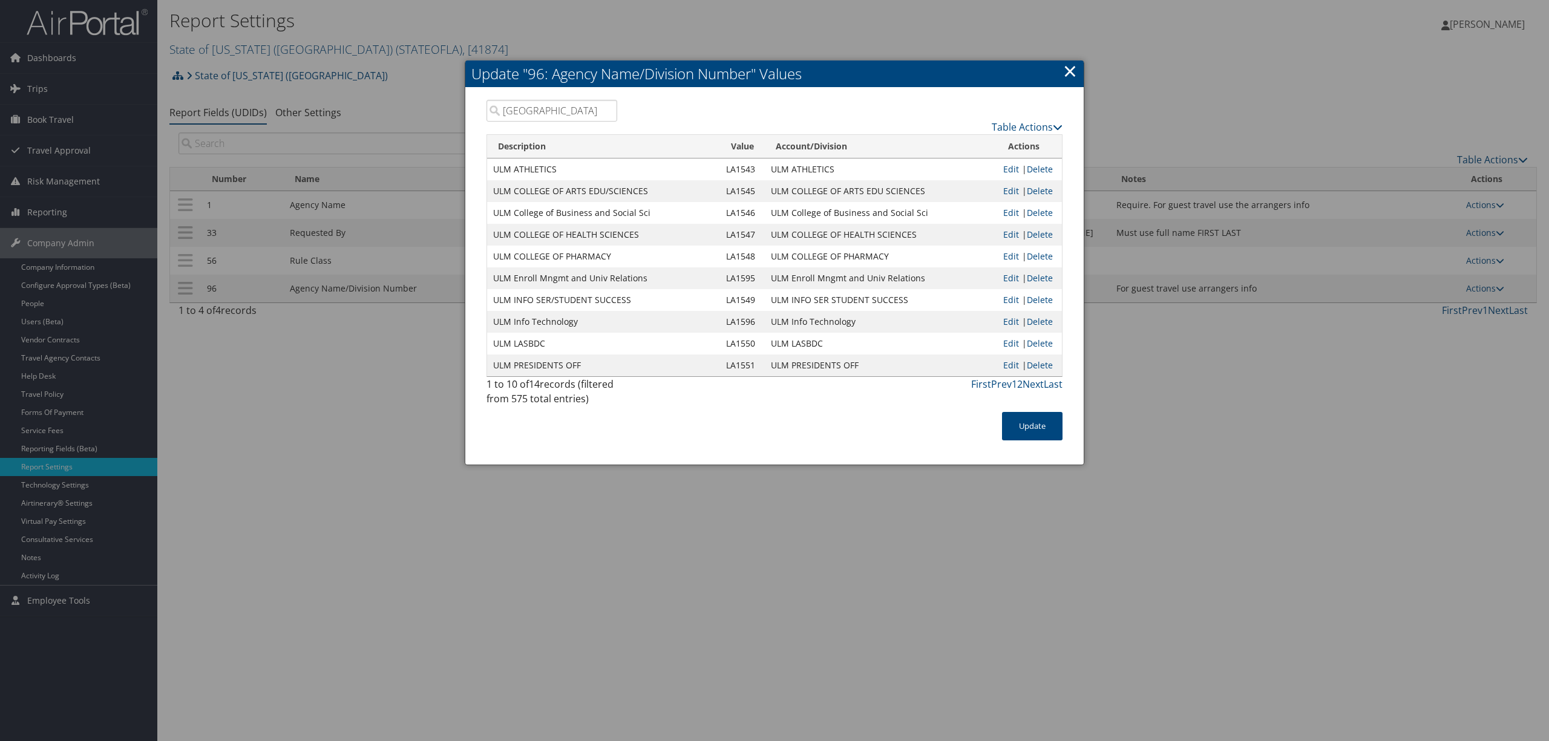
type input "[GEOGRAPHIC_DATA]"
click at [1068, 73] on link "×" at bounding box center [1070, 71] width 14 height 24
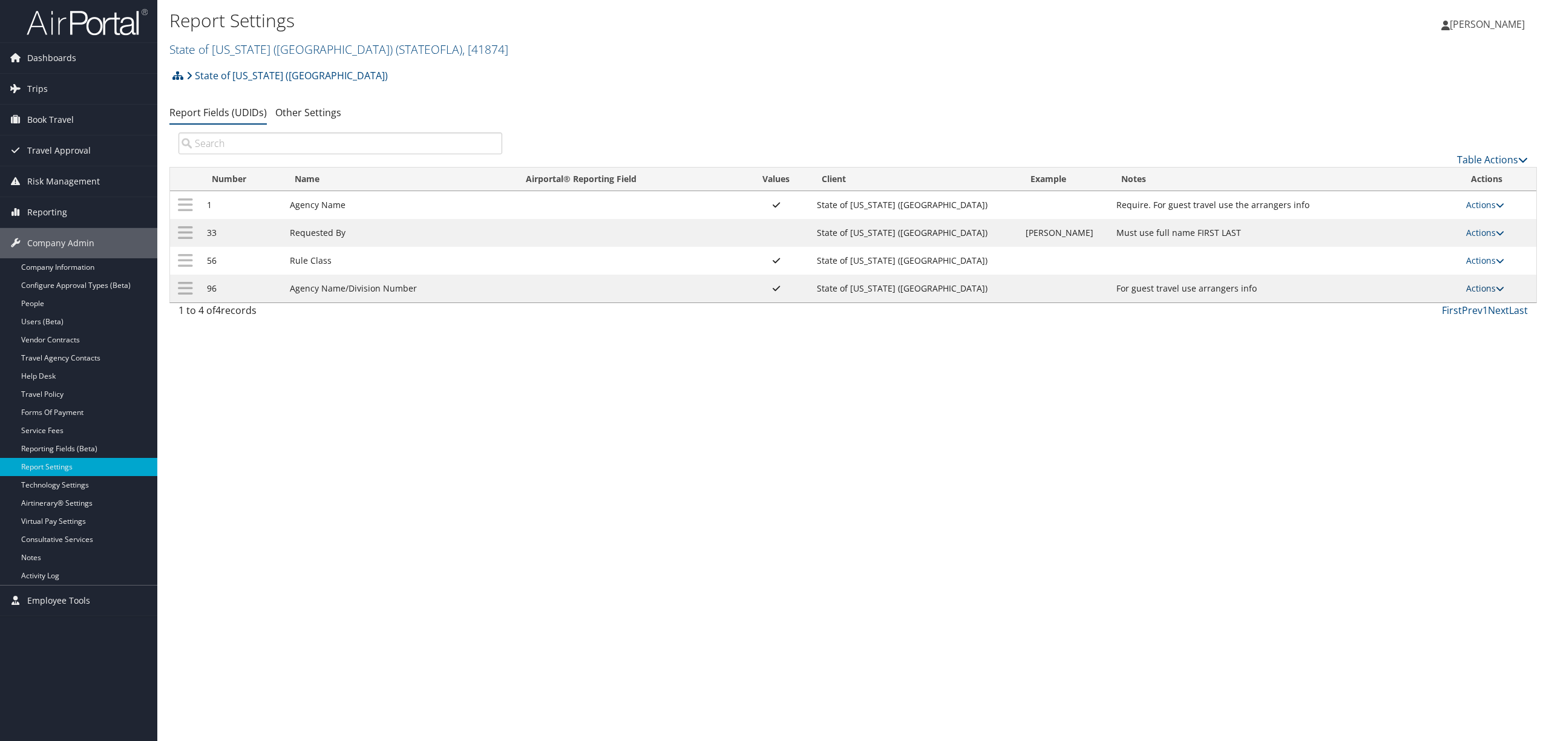
click at [1492, 291] on link "Actions" at bounding box center [1485, 288] width 38 height 11
click at [1429, 310] on link "Update Report Field Values" at bounding box center [1436, 308] width 131 height 21
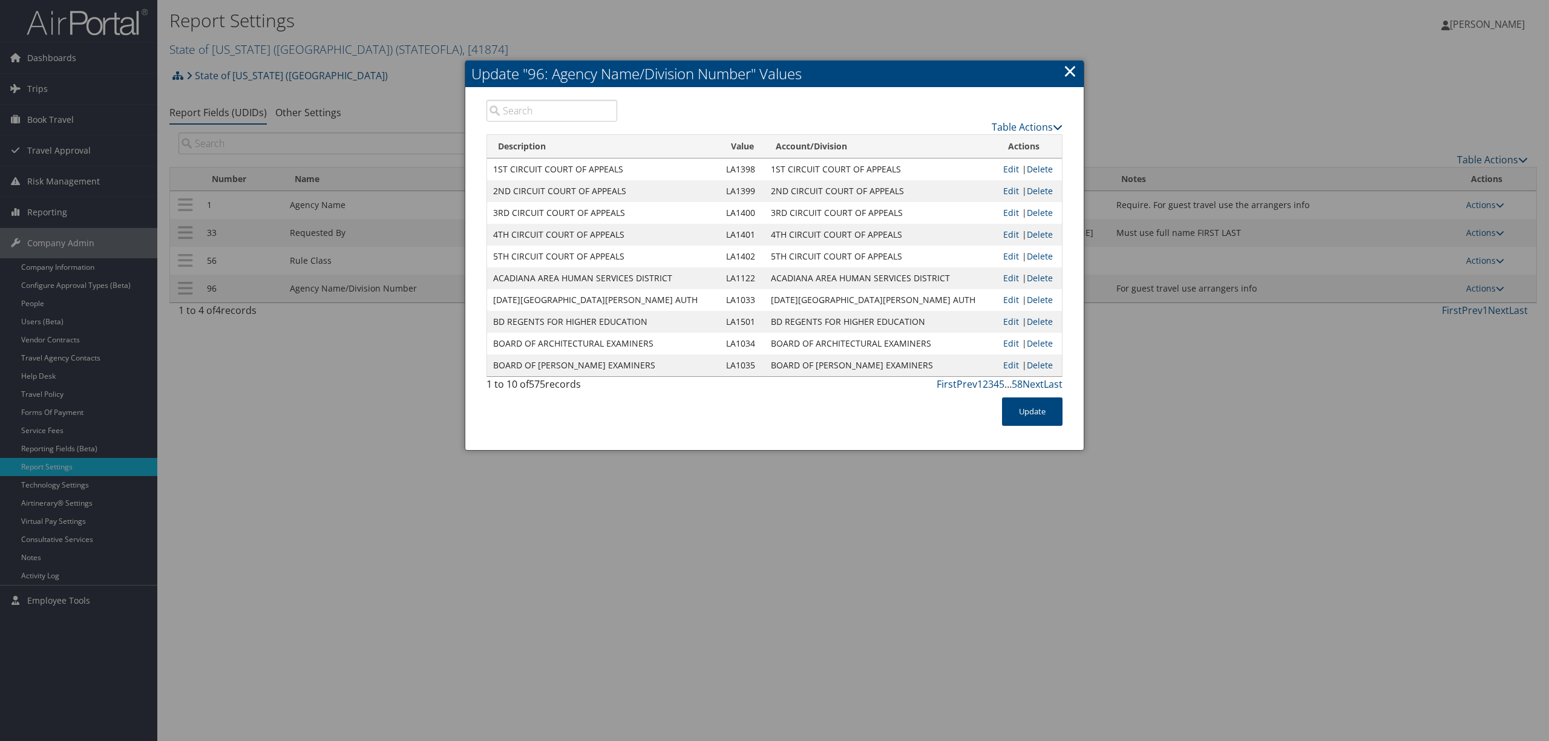
click at [1068, 66] on link "×" at bounding box center [1070, 71] width 14 height 24
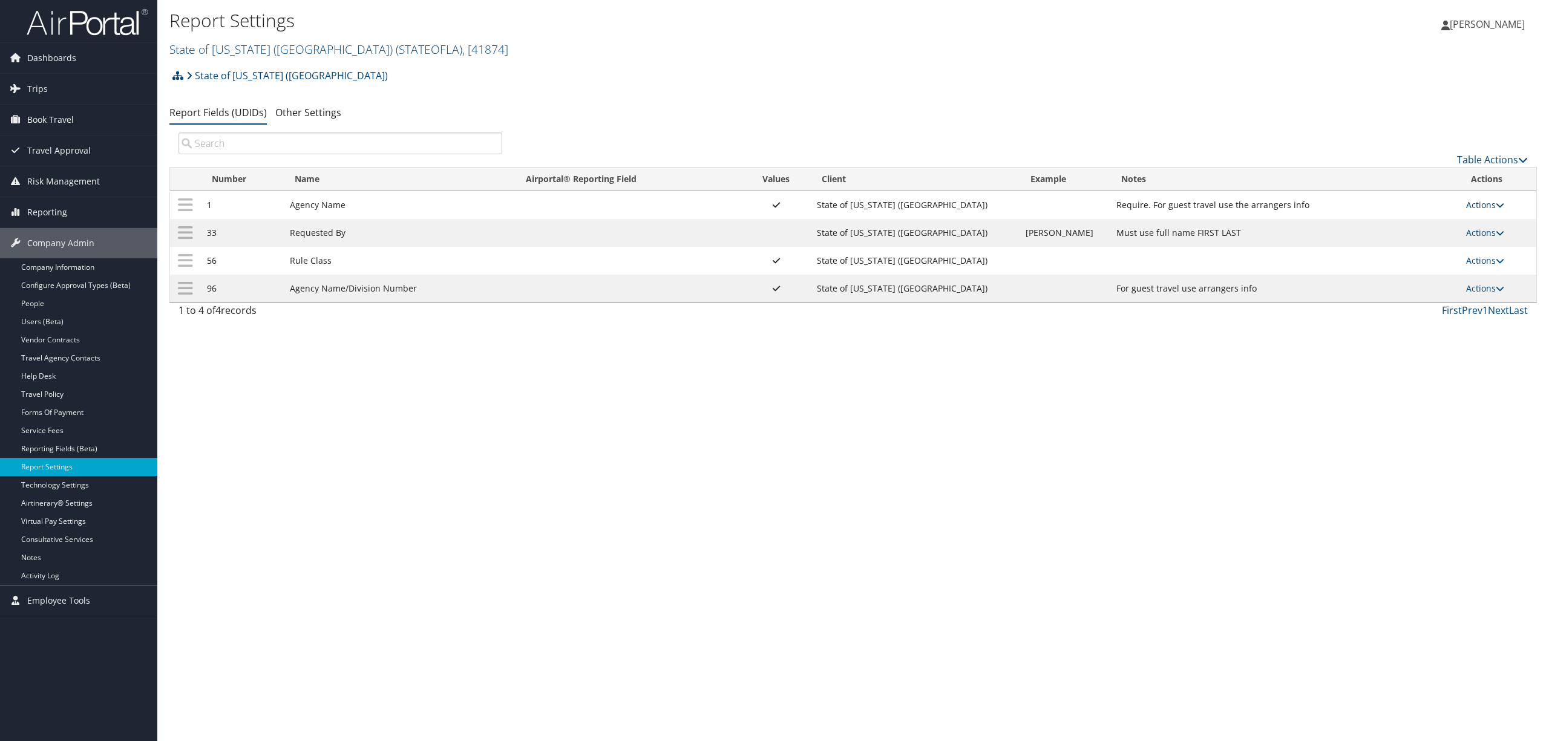
click at [1476, 205] on link "Actions" at bounding box center [1485, 204] width 38 height 11
click at [1471, 221] on link "Update Report Field Values" at bounding box center [1436, 224] width 131 height 21
